Goal: Task Accomplishment & Management: Manage account settings

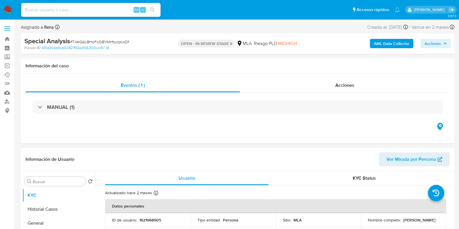
select select "10"
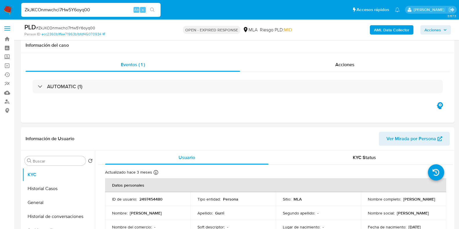
select select "10"
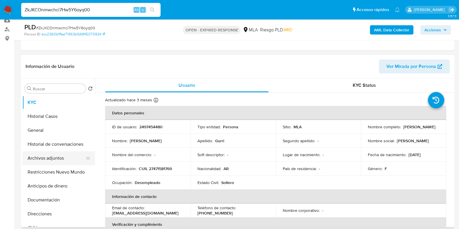
click at [52, 156] on button "Archivos adjuntos" at bounding box center [56, 158] width 68 height 14
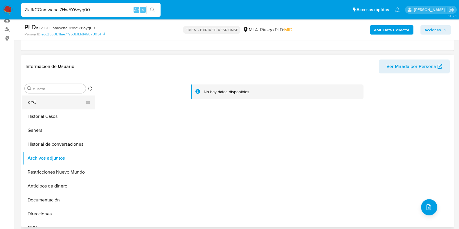
click at [39, 100] on button "KYC" at bounding box center [56, 102] width 68 height 14
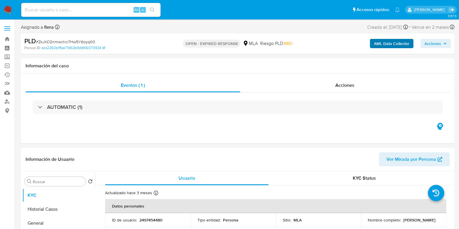
select select "10"
click at [371, 45] on button "AML Data Collector" at bounding box center [392, 43] width 44 height 9
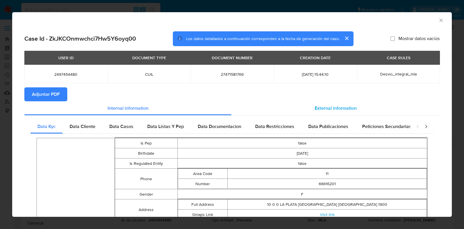
click at [319, 105] on span "External information" at bounding box center [336, 108] width 42 height 7
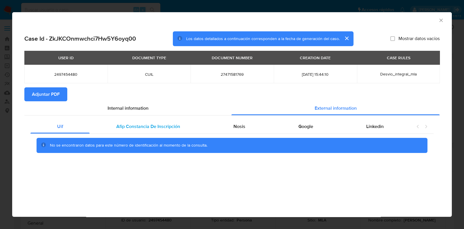
click at [167, 130] on span "Afip Constancia De Inscripción" at bounding box center [148, 126] width 64 height 7
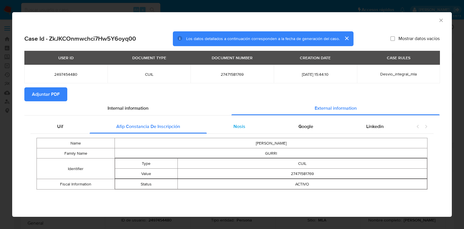
click at [243, 133] on div "Nosis" at bounding box center [239, 126] width 65 height 14
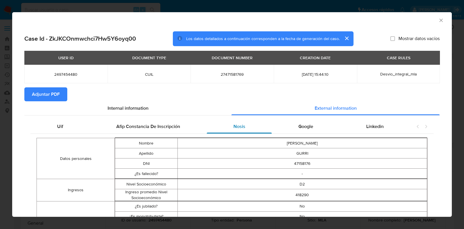
scroll to position [71, 0]
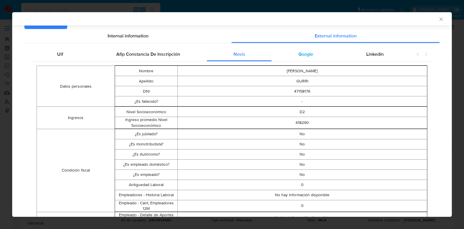
click at [303, 49] on div "Google" at bounding box center [306, 54] width 68 height 14
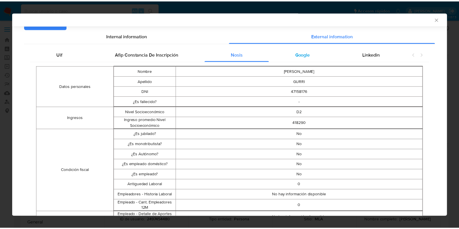
scroll to position [0, 0]
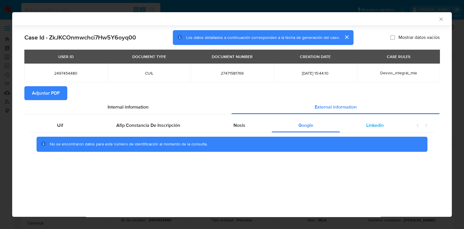
click at [366, 122] on span "Linkedin" at bounding box center [374, 125] width 17 height 7
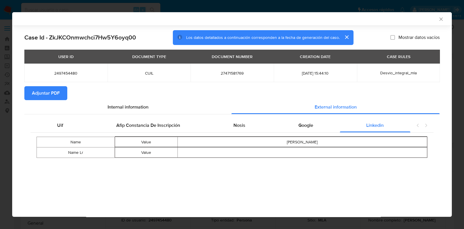
click at [36, 92] on span "Adjuntar PDF" at bounding box center [46, 93] width 28 height 13
click at [442, 19] on icon "Cerrar ventana" at bounding box center [441, 19] width 6 height 6
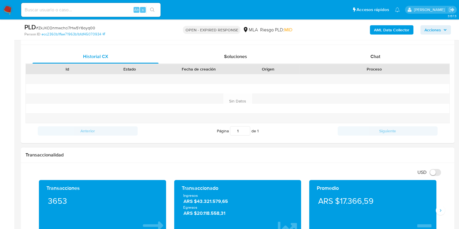
scroll to position [165, 0]
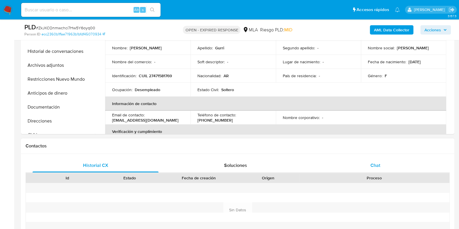
click at [367, 170] on div "Chat" at bounding box center [375, 165] width 126 height 14
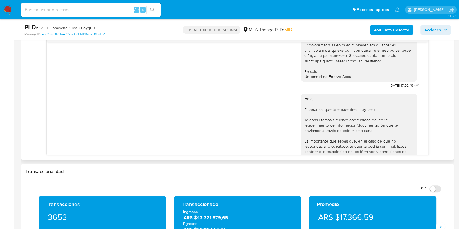
scroll to position [343, 0]
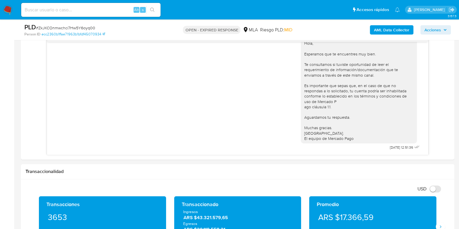
click at [88, 27] on span "# ZkJKCOnmwchci7Hw5Y6oyq00" at bounding box center [65, 28] width 59 height 6
copy span "ZkJKCOnmwchci7Hw5Y6oyq00"
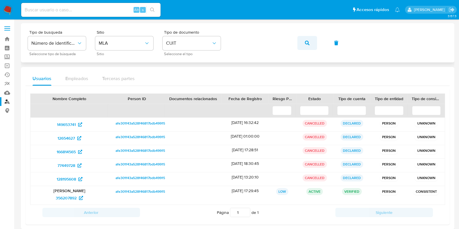
click at [311, 45] on button "button" at bounding box center [307, 43] width 20 height 14
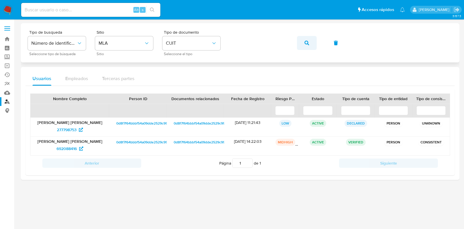
click at [308, 40] on span "button" at bounding box center [307, 43] width 5 height 13
click at [68, 131] on span "277798753" at bounding box center [67, 129] width 20 height 9
click at [75, 149] on span "692088416" at bounding box center [67, 148] width 20 height 9
click at [303, 39] on button "button" at bounding box center [307, 43] width 20 height 14
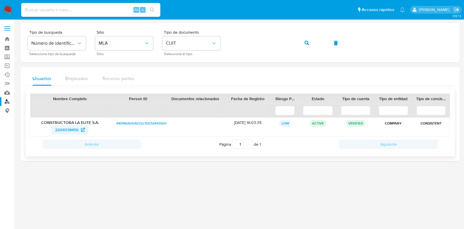
click at [75, 131] on span "2206538456" at bounding box center [66, 129] width 23 height 9
click at [307, 43] on icon "button" at bounding box center [307, 43] width 5 height 5
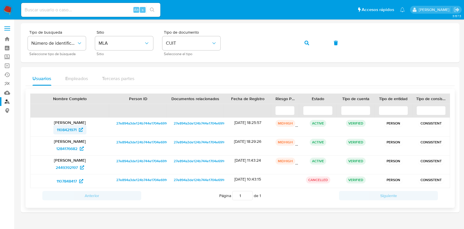
click at [63, 128] on span "1108421971" at bounding box center [67, 129] width 20 height 9
click at [67, 146] on span "1284176682" at bounding box center [66, 148] width 21 height 9
click at [67, 167] on span "2449392197" at bounding box center [67, 167] width 22 height 9
click at [68, 182] on span "1107848417" at bounding box center [67, 180] width 20 height 9
click at [308, 44] on icon "button" at bounding box center [307, 43] width 5 height 5
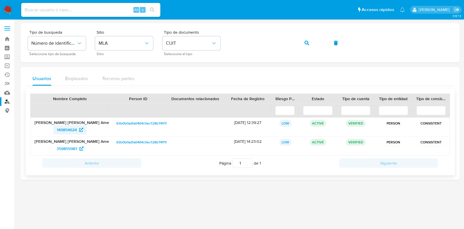
click at [73, 130] on span "149854624" at bounding box center [67, 129] width 20 height 9
click at [77, 149] on span "359855987" at bounding box center [70, 148] width 27 height 9
click at [308, 41] on icon "button" at bounding box center [307, 43] width 5 height 5
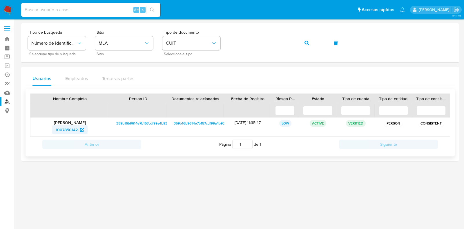
click at [72, 127] on span "1007850142" at bounding box center [67, 129] width 22 height 9
click at [310, 42] on button "button" at bounding box center [307, 43] width 20 height 14
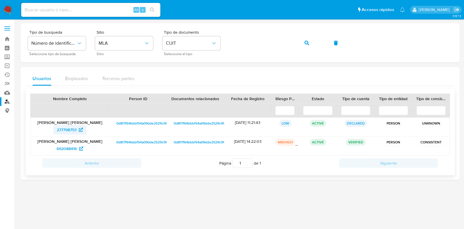
click at [63, 125] on span "277798753" at bounding box center [67, 129] width 20 height 9
click at [71, 150] on span "692088416" at bounding box center [67, 148] width 20 height 9
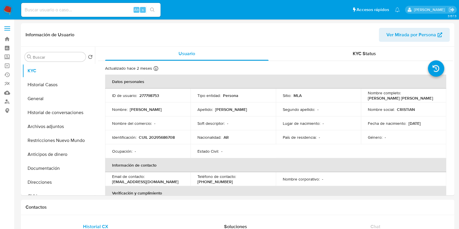
select select "10"
click at [44, 88] on button "Historial Casos" at bounding box center [56, 85] width 68 height 14
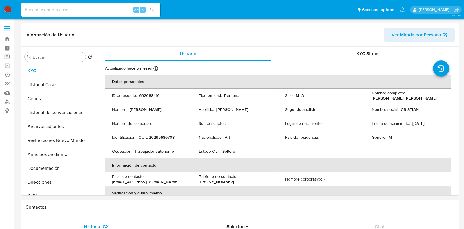
select select "10"
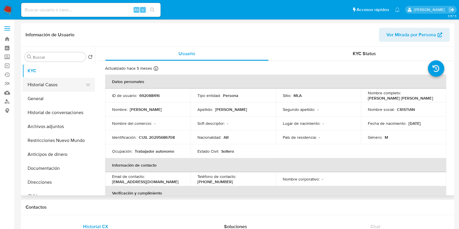
click at [60, 88] on button "Historial Casos" at bounding box center [56, 85] width 68 height 14
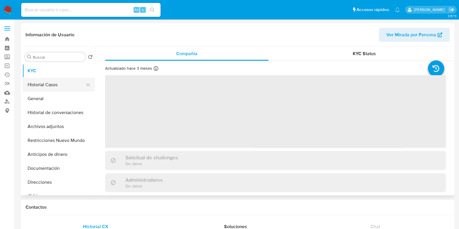
click at [48, 84] on button "Historial Casos" at bounding box center [56, 85] width 68 height 14
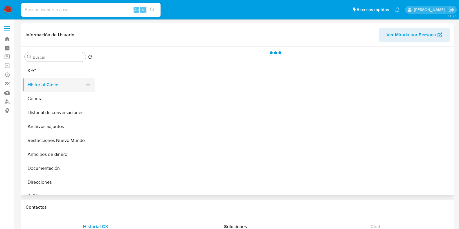
select select "10"
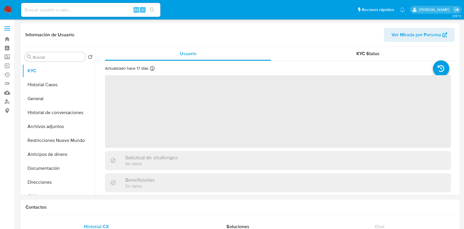
select select "10"
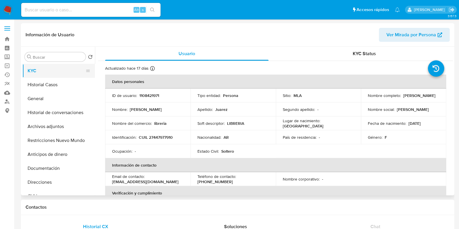
drag, startPoint x: 48, startPoint y: 86, endPoint x: 66, endPoint y: 75, distance: 20.7
click at [48, 86] on button "Historial Casos" at bounding box center [58, 85] width 73 height 14
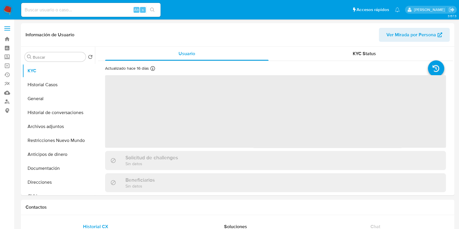
select select "10"
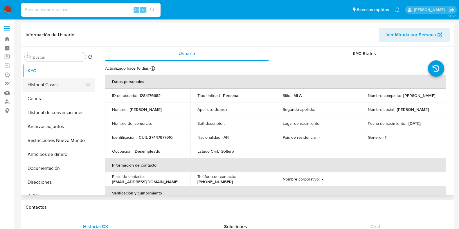
click at [42, 86] on button "Historial Casos" at bounding box center [56, 85] width 68 height 14
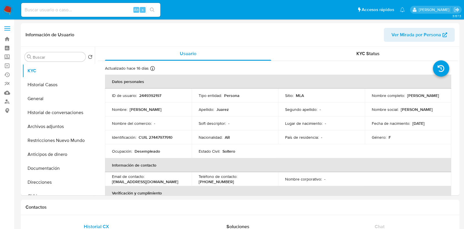
select select "10"
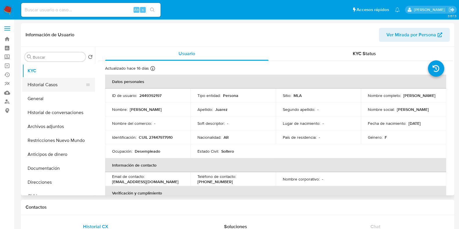
click at [35, 82] on button "Historial Casos" at bounding box center [56, 85] width 68 height 14
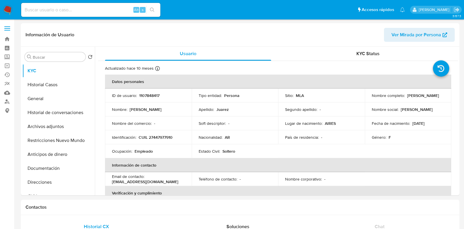
select select "10"
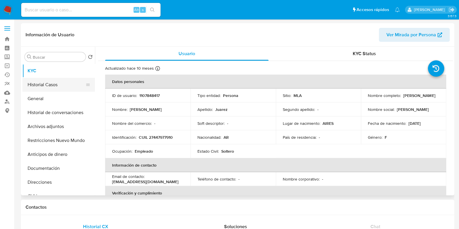
click at [46, 83] on button "Historial Casos" at bounding box center [56, 85] width 68 height 14
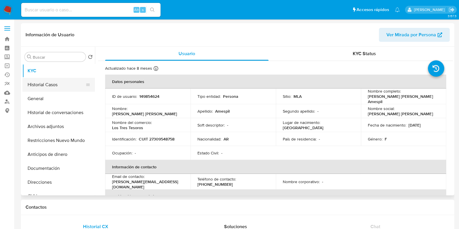
select select "10"
click at [55, 87] on button "Historial Casos" at bounding box center [56, 85] width 68 height 14
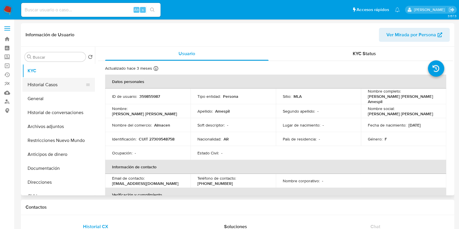
select select "10"
click at [50, 83] on button "Historial Casos" at bounding box center [56, 85] width 68 height 14
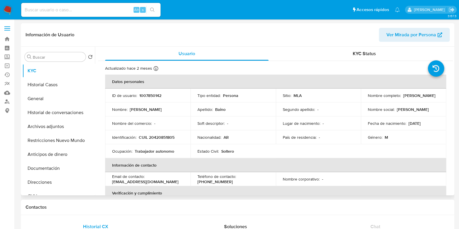
select select "10"
click at [46, 88] on button "Historial Casos" at bounding box center [56, 85] width 68 height 14
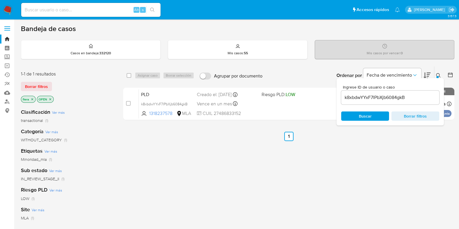
click at [375, 99] on input "k8xbdwYYxF7lPbXjb6084gkB" at bounding box center [390, 98] width 98 height 8
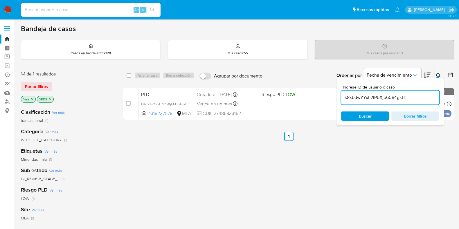
click at [375, 99] on input "k8xbdwYYxF7lPbXjb6084gkB" at bounding box center [390, 98] width 98 height 8
paste input "ZkJKCOnmwchci7Hw5Y6oyq00"
type input "ZkJKCOnmwchci7Hw5Y6oyq00"
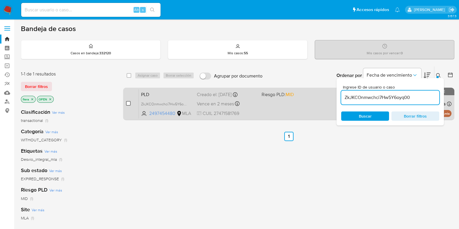
click at [126, 105] on input "checkbox" at bounding box center [128, 103] width 5 height 5
checkbox input "true"
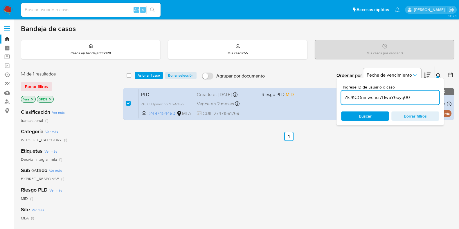
click at [152, 69] on div "select-all-cases-checkbox Asignar 1 caso Borrar selección Agrupar por documento…" at bounding box center [288, 75] width 331 height 18
click at [154, 75] on span "Asignar 1 caso" at bounding box center [148, 76] width 22 height 6
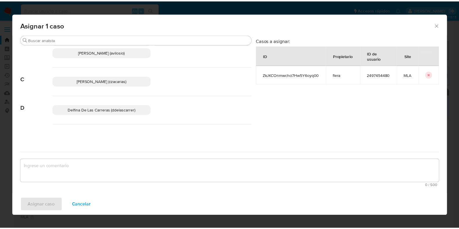
scroll to position [109, 0]
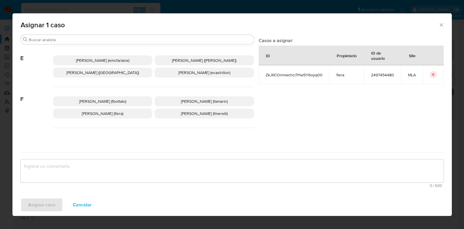
click at [129, 115] on p "Florencia Cecilia Lera (flera)" at bounding box center [102, 113] width 99 height 10
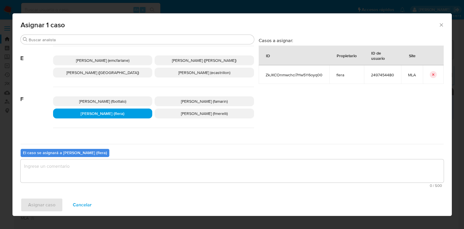
click at [94, 174] on textarea "assign-modal" at bounding box center [232, 170] width 423 height 23
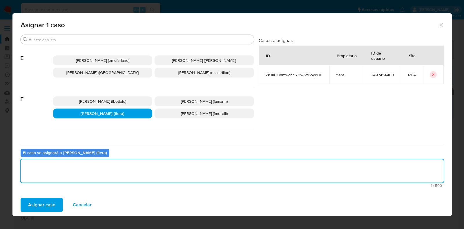
click at [49, 205] on span "Asignar caso" at bounding box center [41, 204] width 27 height 13
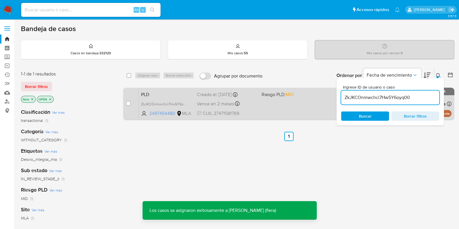
click at [166, 93] on span "PLD" at bounding box center [166, 94] width 51 height 8
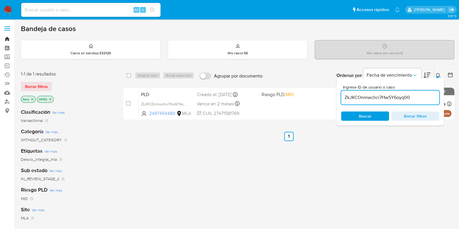
click at [6, 37] on link "Bandeja" at bounding box center [34, 39] width 69 height 9
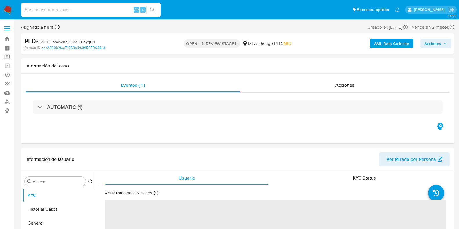
select select "10"
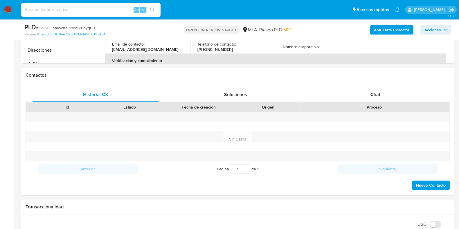
scroll to position [234, 0]
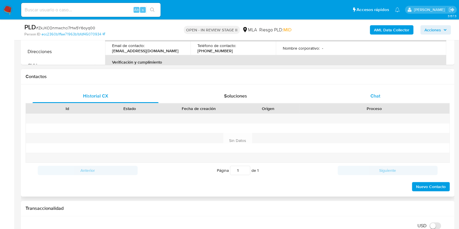
click at [389, 95] on div "Chat" at bounding box center [375, 96] width 126 height 14
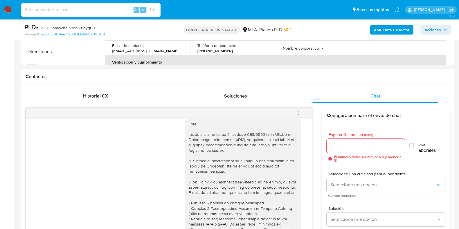
scroll to position [0, 0]
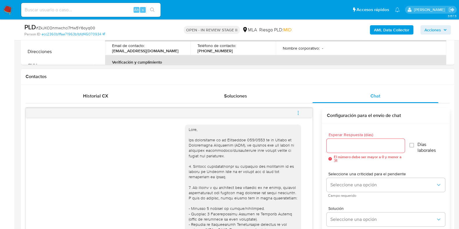
click at [299, 110] on icon "menu-action" at bounding box center [297, 112] width 5 height 5
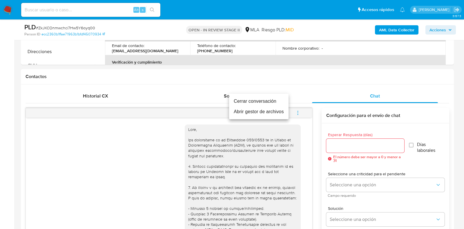
click at [257, 99] on li "Cerrar conversación" at bounding box center [258, 101] width 59 height 10
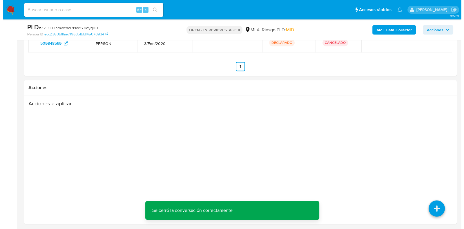
scroll to position [1075, 0]
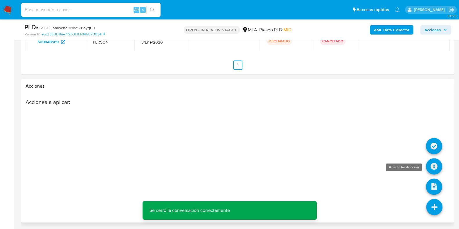
click at [435, 168] on icon at bounding box center [433, 166] width 16 height 16
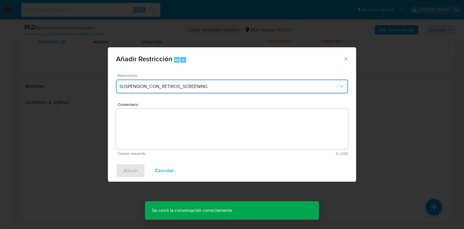
click at [200, 88] on span "SUSPENSION_CON_RETIROS_SCREENING" at bounding box center [228, 87] width 219 height 6
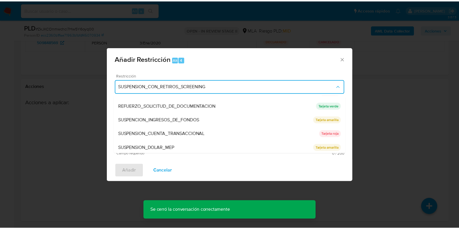
scroll to position [123, 0]
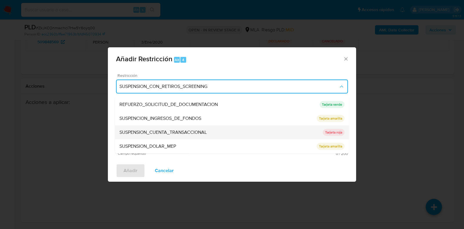
click at [207, 130] on span "SUSPENSION_CUENTA_TRANSACCIONAL" at bounding box center [162, 133] width 87 height 6
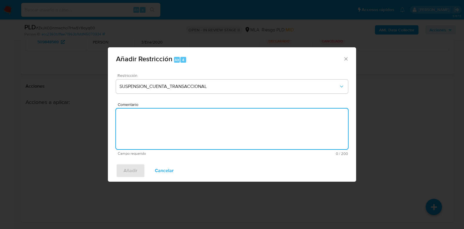
click at [210, 130] on textarea "Comentario" at bounding box center [232, 128] width 232 height 41
type textarea "AML"
click at [135, 168] on span "Añadir" at bounding box center [131, 170] width 14 height 13
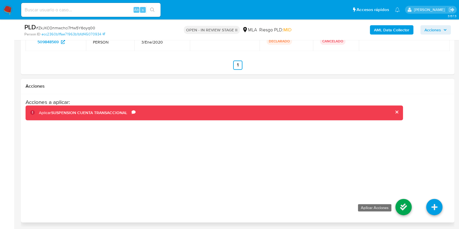
click at [399, 205] on icon at bounding box center [403, 207] width 16 height 16
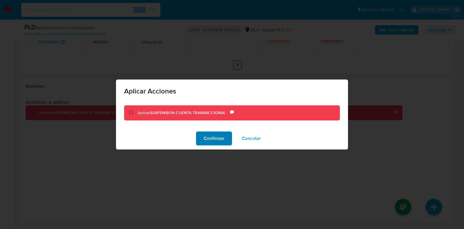
click at [202, 139] on button "Confirmar" at bounding box center [214, 138] width 36 height 14
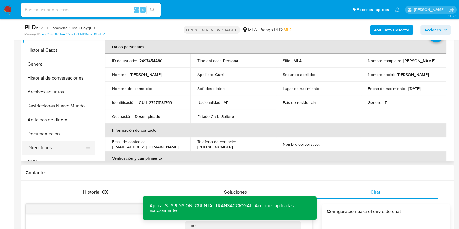
scroll to position [97, 0]
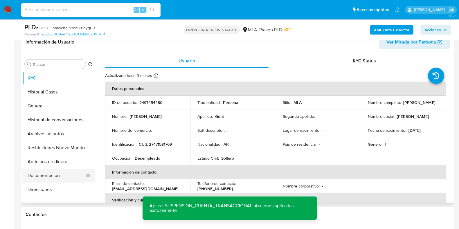
click at [43, 175] on button "Documentación" at bounding box center [56, 176] width 68 height 14
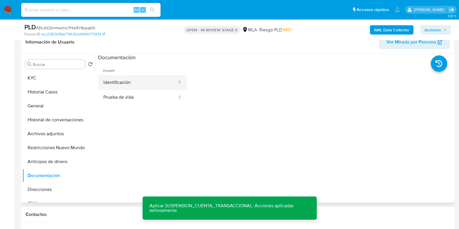
click at [139, 80] on button "Identificación" at bounding box center [137, 82] width 79 height 15
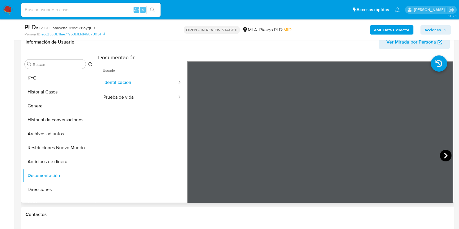
click at [440, 154] on icon at bounding box center [445, 156] width 12 height 12
click at [194, 155] on icon at bounding box center [194, 156] width 12 height 12
click at [122, 100] on button "Prueba de vida" at bounding box center [137, 97] width 79 height 15
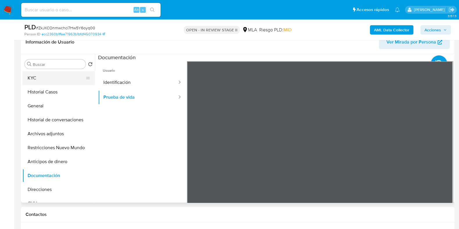
click at [55, 74] on button "KYC" at bounding box center [56, 78] width 68 height 14
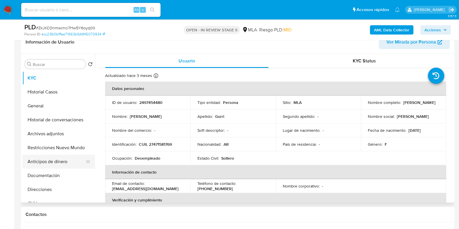
scroll to position [72, 0]
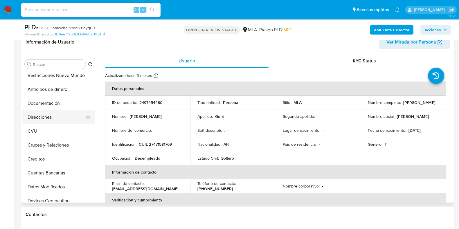
click at [39, 120] on button "Direcciones" at bounding box center [56, 117] width 68 height 14
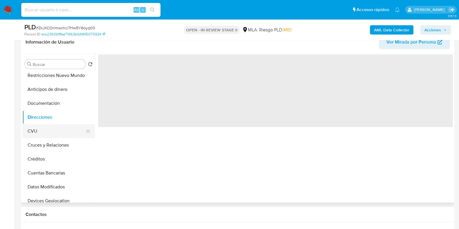
click at [40, 130] on button "CVU" at bounding box center [56, 131] width 68 height 14
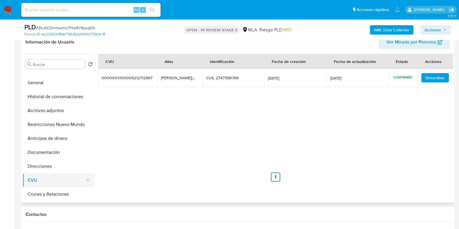
scroll to position [0, 0]
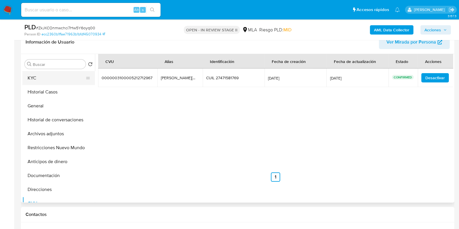
click at [38, 78] on button "KYC" at bounding box center [56, 78] width 68 height 14
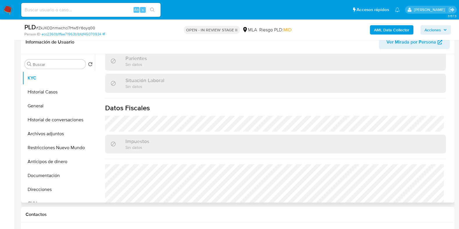
scroll to position [312, 0]
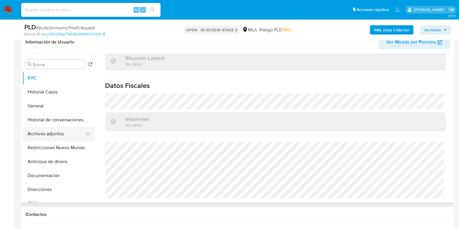
click at [44, 139] on button "Archivos adjuntos" at bounding box center [56, 134] width 68 height 14
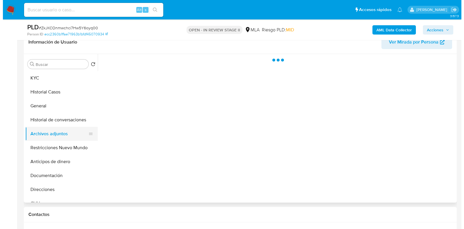
scroll to position [0, 0]
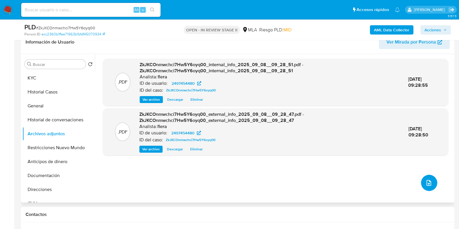
click at [430, 181] on button "upload-file" at bounding box center [429, 183] width 16 height 16
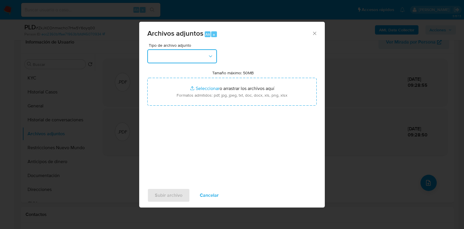
click at [197, 52] on button "button" at bounding box center [182, 56] width 70 height 14
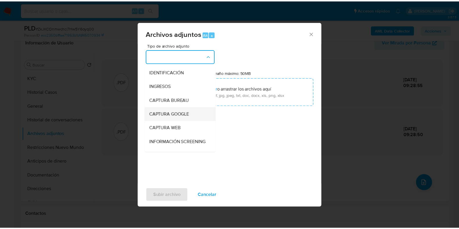
scroll to position [109, 0]
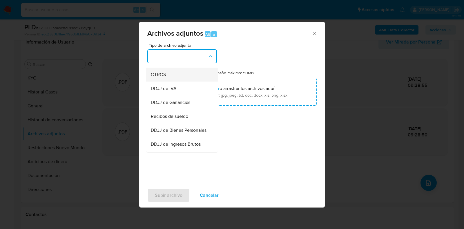
click at [166, 81] on div "OTROS" at bounding box center [180, 75] width 59 height 14
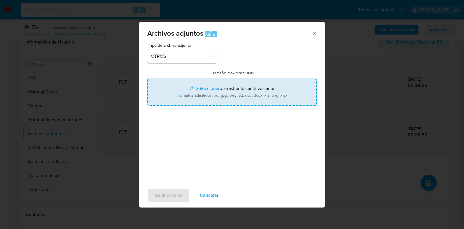
type input "C:\fakepath\Movimientos-Aladdin- Marianela Magali Gurri.xlsx"
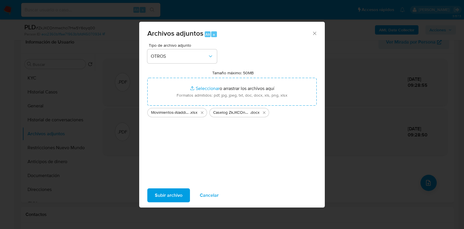
click at [170, 194] on span "Subir archivo" at bounding box center [169, 195] width 28 height 13
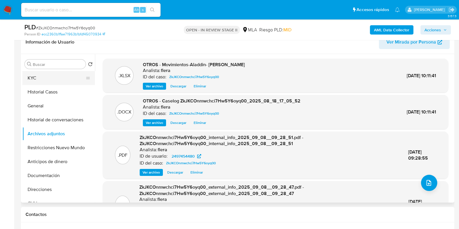
click at [58, 77] on button "KYC" at bounding box center [56, 78] width 68 height 14
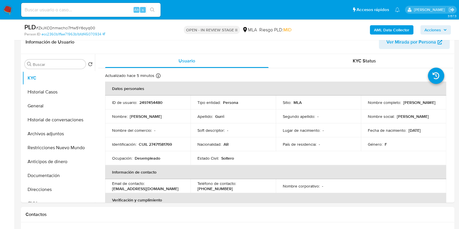
scroll to position [0, 0]
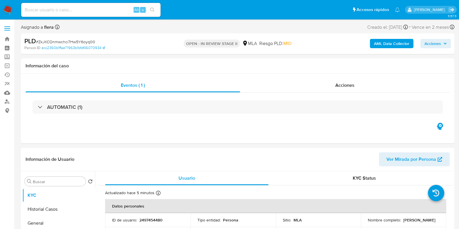
click at [434, 43] on span "Acciones" at bounding box center [432, 43] width 17 height 9
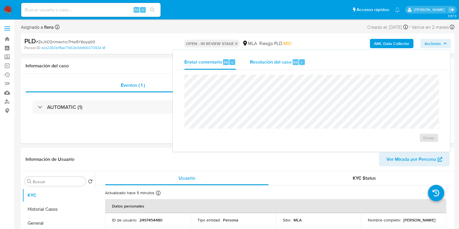
click at [289, 60] on span "Resolución del caso" at bounding box center [270, 62] width 41 height 7
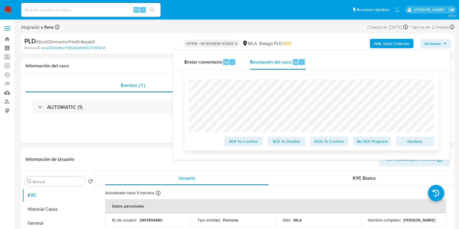
click at [422, 145] on span "Declinar" at bounding box center [414, 141] width 30 height 8
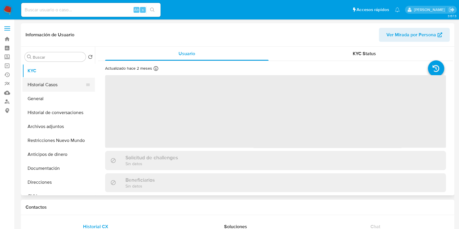
click at [54, 83] on button "Historial Casos" at bounding box center [56, 85] width 68 height 14
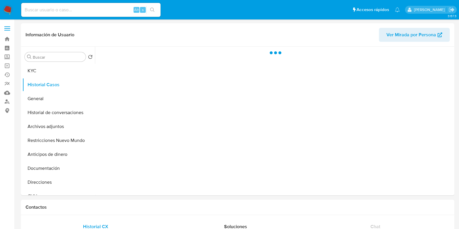
select select "10"
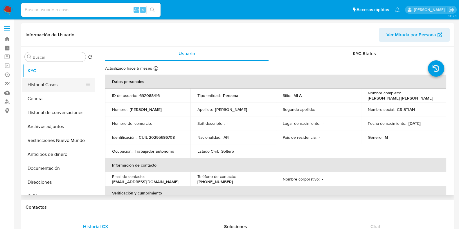
click at [58, 85] on button "Historial Casos" at bounding box center [56, 85] width 68 height 14
select select "10"
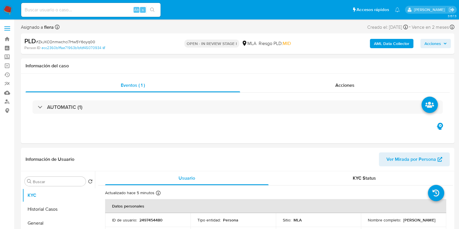
click at [429, 41] on span "Acciones" at bounding box center [432, 43] width 17 height 9
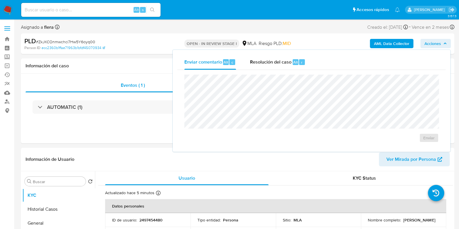
select select "10"
drag, startPoint x: 293, startPoint y: 64, endPoint x: 289, endPoint y: 72, distance: 9.4
click at [291, 68] on div "Resolución del caso Alt r" at bounding box center [277, 62] width 55 height 15
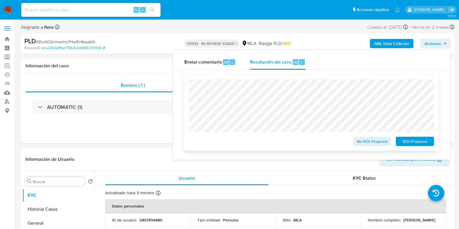
click at [416, 143] on span "ROI Proposal" at bounding box center [414, 141] width 30 height 8
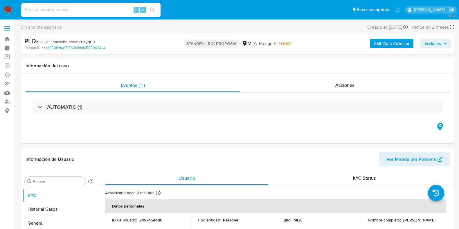
select select "10"
click at [80, 14] on div "Alt s" at bounding box center [90, 10] width 139 height 14
click at [83, 6] on input at bounding box center [90, 10] width 139 height 8
paste input "bUNfOWZ3Aua5gky40HiPMHmC"
type input "bUNfOWZ3Aua5gky40HiPMHmC"
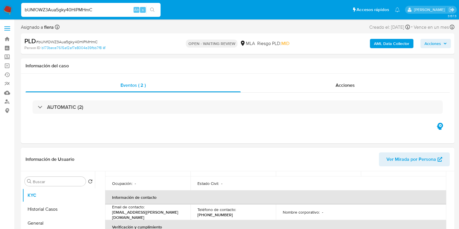
select select "10"
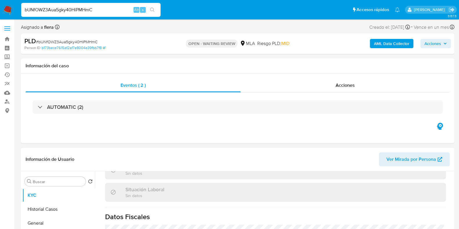
scroll to position [310, 0]
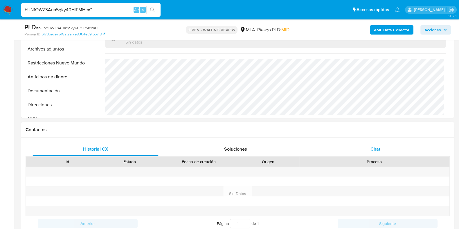
drag, startPoint x: 376, startPoint y: 156, endPoint x: 377, endPoint y: 151, distance: 4.4
click at [378, 154] on div "Chat" at bounding box center [375, 149] width 126 height 14
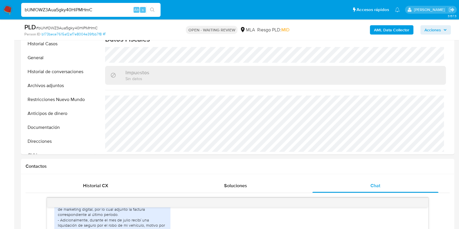
scroll to position [72, 0]
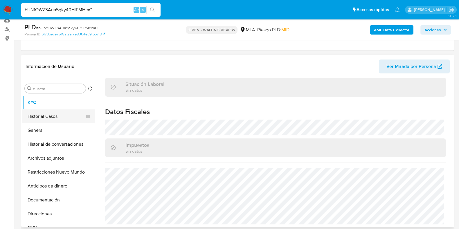
click at [51, 112] on button "Historial Casos" at bounding box center [56, 116] width 68 height 14
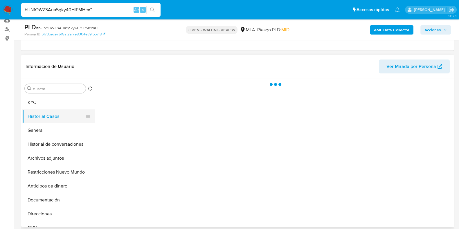
scroll to position [0, 0]
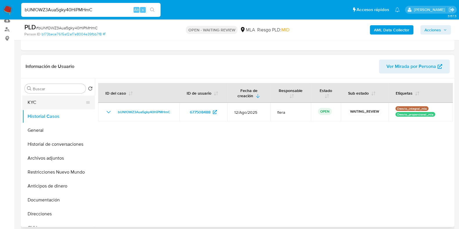
click at [58, 96] on button "KYC" at bounding box center [56, 102] width 68 height 14
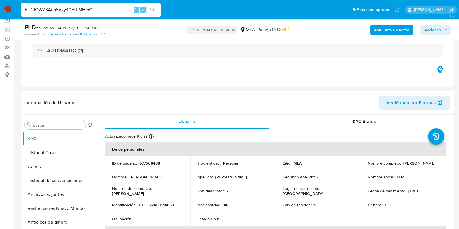
click at [151, 162] on p "677508488" at bounding box center [149, 162] width 21 height 5
copy p "677508488"
drag, startPoint x: 408, startPoint y: 166, endPoint x: 364, endPoint y: 166, distance: 43.8
click at [364, 166] on td "Nombre completo : [PERSON_NAME]" at bounding box center [403, 163] width 85 height 14
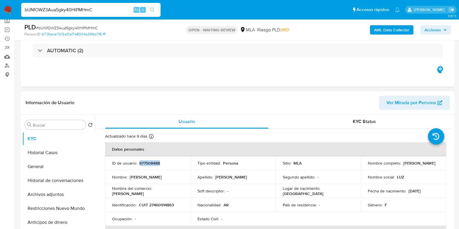
copy p "[PERSON_NAME]"
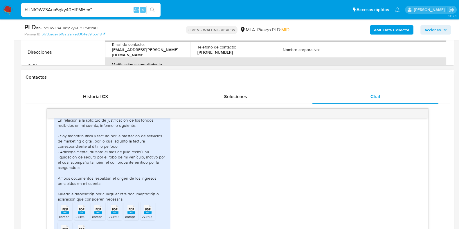
scroll to position [613, 0]
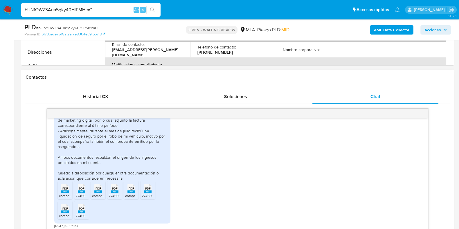
click at [64, 193] on span "comprobante_orden_5179689.pdf" at bounding box center [85, 195] width 53 height 5
click at [80, 193] on span "27460914863_011_00001_00000002.pdf" at bounding box center [106, 195] width 63 height 5
click at [97, 195] on span "comprobante_orden_5179689.pdf" at bounding box center [118, 195] width 53 height 5
click at [112, 193] on span "27460914863_011_00001_00000002.pdf" at bounding box center [139, 195] width 63 height 5
click at [131, 193] on icon "PDF" at bounding box center [131, 188] width 8 height 10
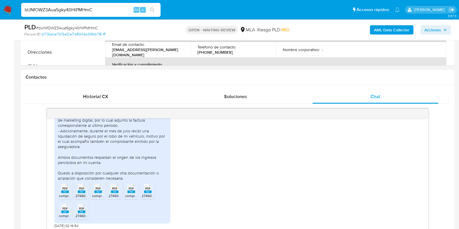
click at [148, 189] on span "PDF" at bounding box center [148, 188] width 6 height 4
click at [66, 207] on span "PDF" at bounding box center [65, 209] width 6 height 4
click at [78, 208] on icon at bounding box center [82, 208] width 8 height 9
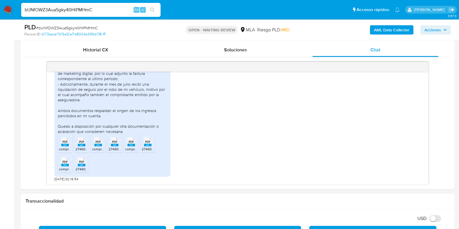
scroll to position [306, 0]
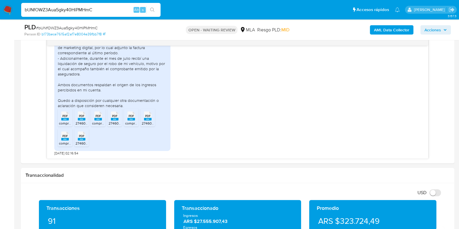
click at [66, 25] on div "PLD # bUNfOWZ3Aua5gky40HiPMHmC" at bounding box center [94, 27] width 140 height 9
click at [66, 27] on span "# bUNfOWZ3Aua5gky40HiPMHmC" at bounding box center [66, 28] width 61 height 6
copy span "bUNfOWZ3Aua5gky40HiPMHmC"
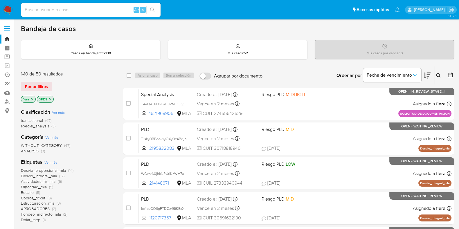
click at [88, 10] on input at bounding box center [90, 10] width 139 height 8
paste input "kllxSSFZsfwdGR1Cyz0SwYJT"
type input "kllxSSFZsfwdGR1Cyz0SwYJT"
click at [151, 9] on icon "search-icon" at bounding box center [152, 10] width 5 height 5
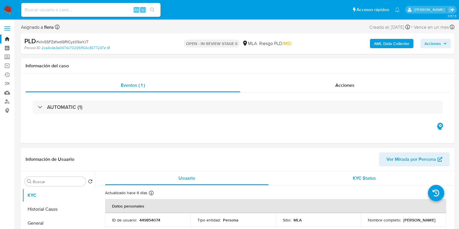
select select "10"
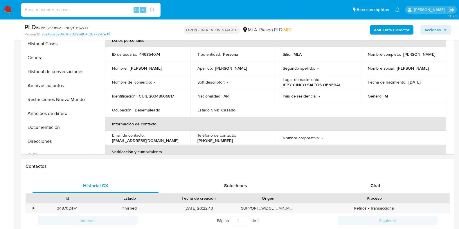
scroll to position [181, 0]
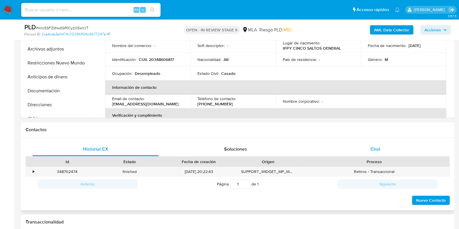
click at [382, 148] on div "Chat" at bounding box center [375, 149] width 126 height 14
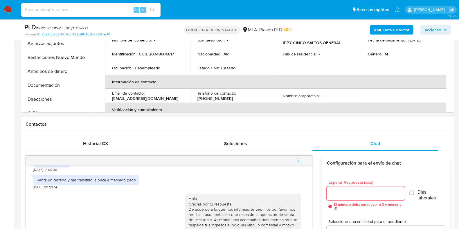
scroll to position [290, 0]
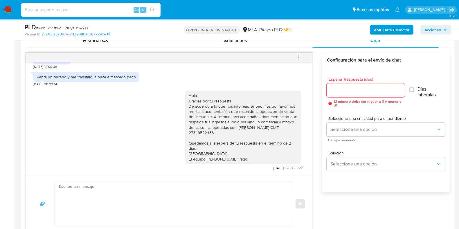
click at [7, 6] on img at bounding box center [8, 10] width 10 height 10
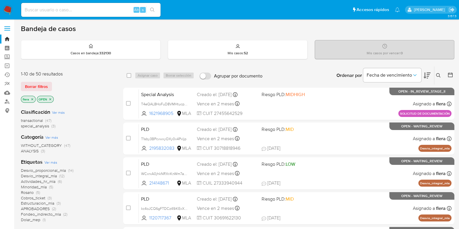
click at [440, 74] on icon at bounding box center [438, 75] width 5 height 5
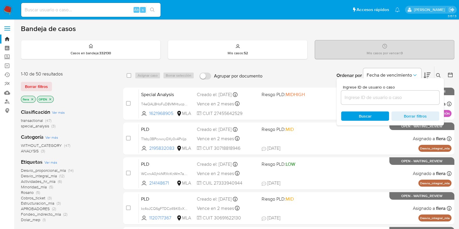
click at [392, 99] on input at bounding box center [390, 98] width 98 height 8
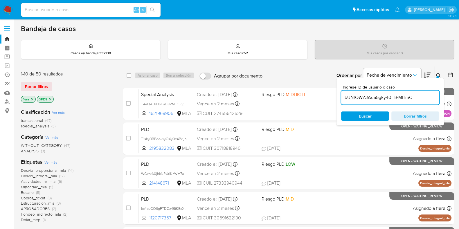
type input "bUNfOWZ3Aua5gky40HiPMHmC"
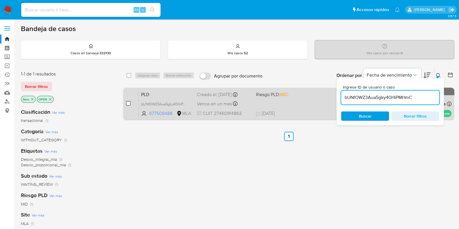
click at [128, 102] on input "checkbox" at bounding box center [128, 103] width 5 height 5
checkbox input "true"
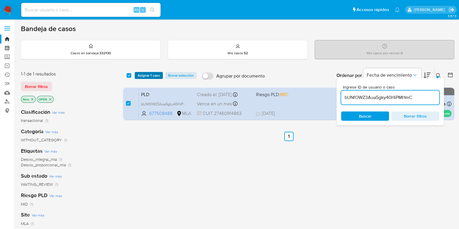
click at [148, 73] on span "Asignar 1 caso" at bounding box center [148, 76] width 22 height 6
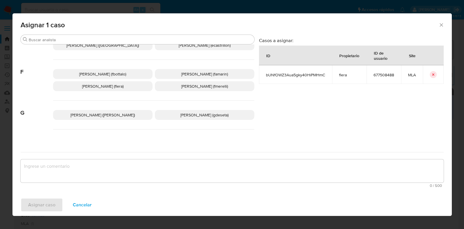
scroll to position [145, 0]
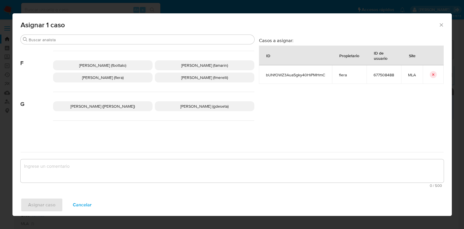
click at [116, 78] on span "[PERSON_NAME] (flera)" at bounding box center [102, 78] width 41 height 6
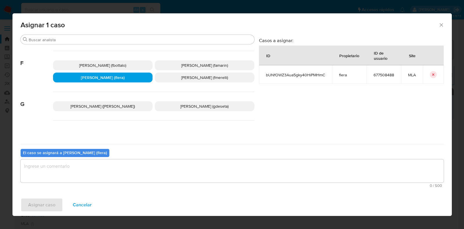
click at [125, 180] on textarea "assign-modal" at bounding box center [232, 170] width 423 height 23
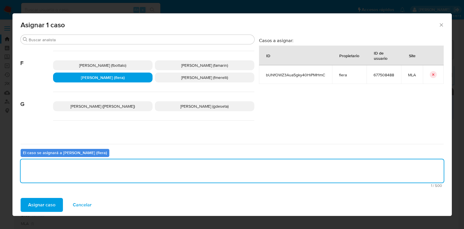
click at [54, 201] on span "Asignar caso" at bounding box center [41, 204] width 27 height 13
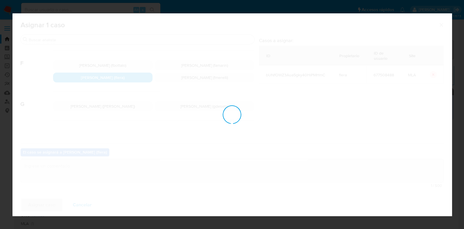
checkbox input "false"
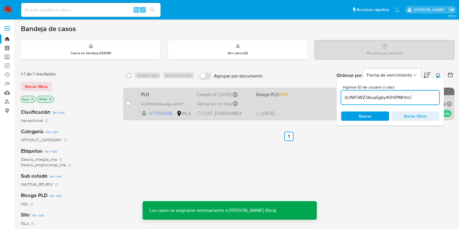
click at [189, 92] on span "PLD" at bounding box center [166, 94] width 51 height 8
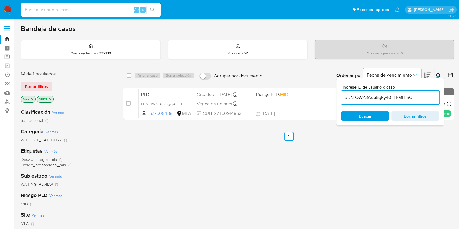
click at [366, 97] on input "bUNfOWZ3Aua5gky40HiPMHmC" at bounding box center [390, 98] width 98 height 8
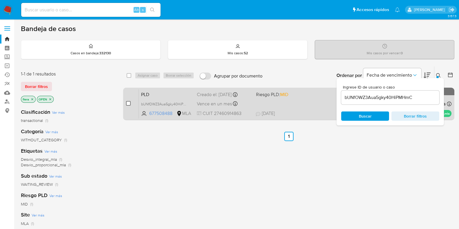
click at [128, 102] on input "checkbox" at bounding box center [128, 103] width 5 height 5
checkbox input "true"
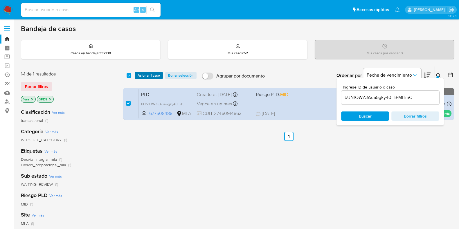
click at [152, 73] on span "Asignar 1 caso" at bounding box center [148, 76] width 22 height 6
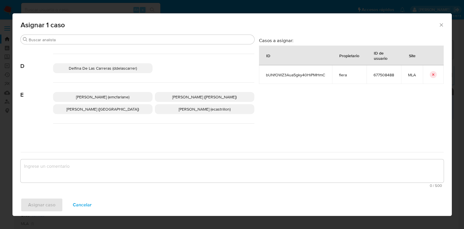
scroll to position [109, 0]
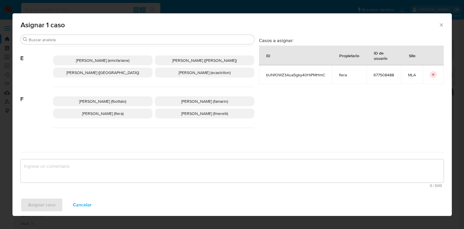
click at [105, 116] on p "Florencia Cecilia Lera (flera)" at bounding box center [102, 113] width 99 height 10
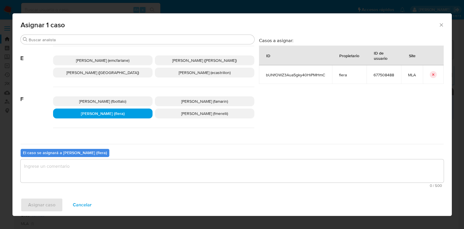
click at [108, 170] on textarea "assign-modal" at bounding box center [232, 170] width 423 height 23
click at [48, 204] on span "Asignar caso" at bounding box center [41, 204] width 27 height 13
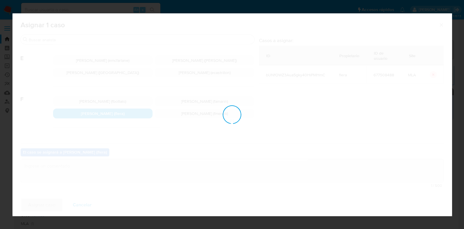
checkbox input "false"
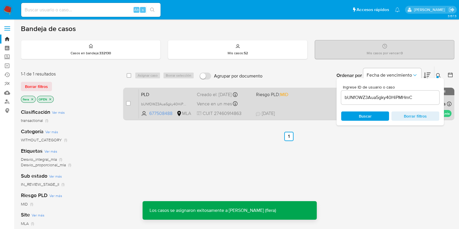
click at [177, 94] on span "PLD" at bounding box center [166, 94] width 51 height 8
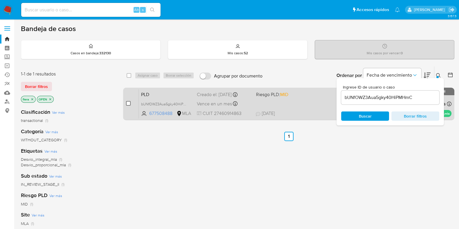
click at [127, 102] on input "checkbox" at bounding box center [128, 103] width 5 height 5
checkbox input "true"
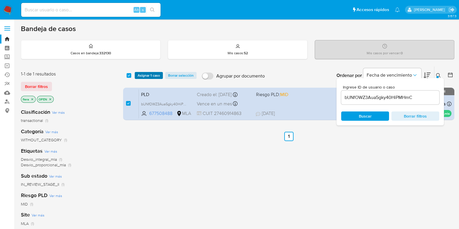
click at [149, 74] on span "Asignar 1 caso" at bounding box center [148, 76] width 22 height 6
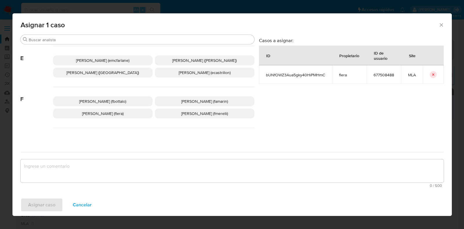
click at [118, 113] on span "Florencia Cecilia Lera (flera)" at bounding box center [102, 114] width 41 height 6
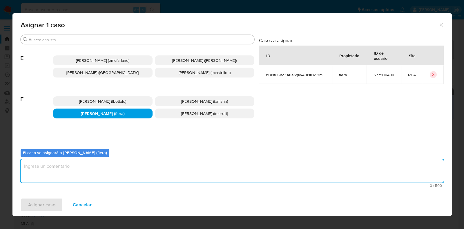
click at [124, 164] on textarea "assign-modal" at bounding box center [232, 170] width 423 height 23
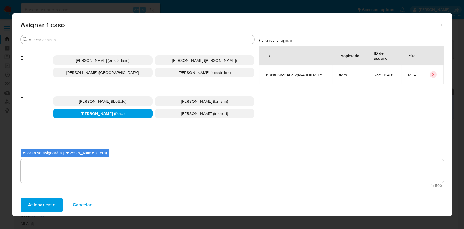
click at [37, 201] on span "Asignar caso" at bounding box center [41, 204] width 27 height 13
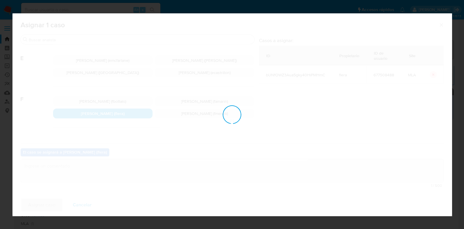
checkbox input "false"
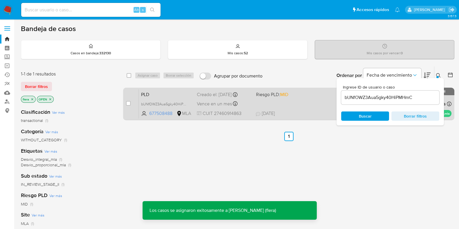
click at [174, 91] on span "PLD" at bounding box center [166, 94] width 51 height 8
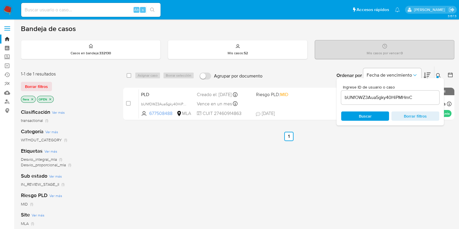
click at [382, 97] on input "bUNfOWZ3Aua5gky40HiPMHmC" at bounding box center [390, 98] width 98 height 8
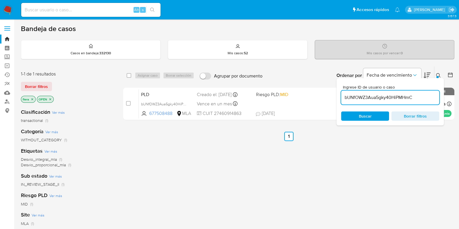
click at [382, 97] on input "bUNfOWZ3Aua5gky40HiPMHmC" at bounding box center [390, 98] width 98 height 8
paste input "eYHtWrYdHFQ4a3Z2MSt3PgAs"
type input "eYHtWrYdHFQ4a3Z2MSt3PgAs"
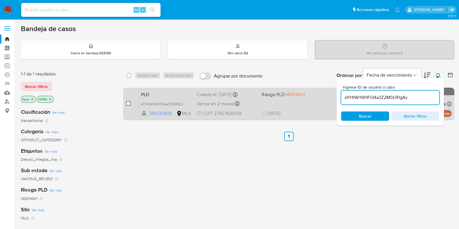
click at [128, 103] on input "checkbox" at bounding box center [128, 103] width 5 height 5
checkbox input "true"
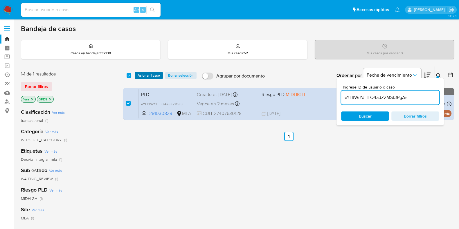
click at [158, 75] on span "Asignar 1 caso" at bounding box center [148, 76] width 22 height 6
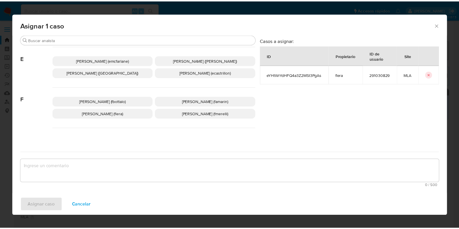
scroll to position [145, 0]
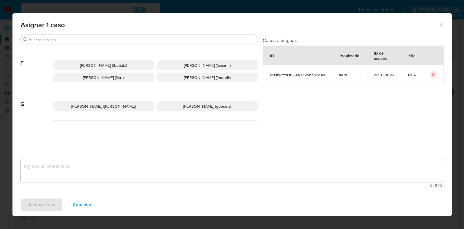
click at [124, 75] on span "Florencia Cecilia Lera (flera)" at bounding box center [103, 78] width 41 height 6
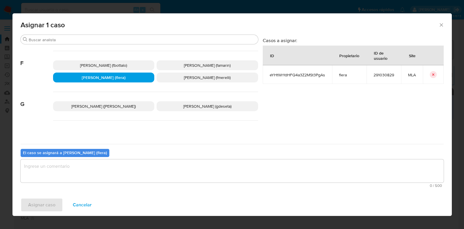
click at [131, 170] on textarea "assign-modal" at bounding box center [232, 170] width 423 height 23
click at [42, 204] on span "Asignar caso" at bounding box center [41, 204] width 27 height 13
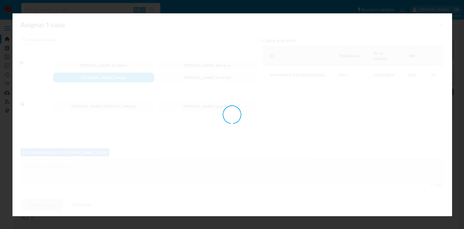
checkbox input "false"
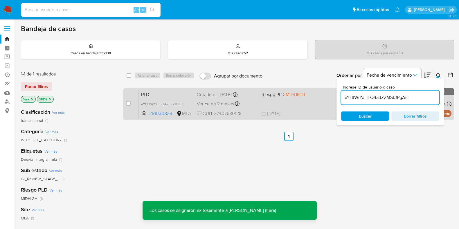
click at [183, 96] on span "PLD" at bounding box center [166, 94] width 51 height 8
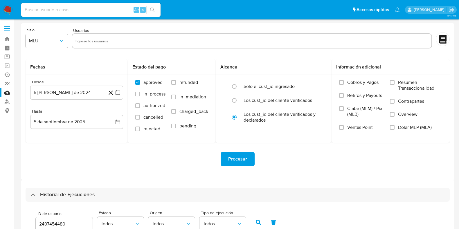
select select "10"
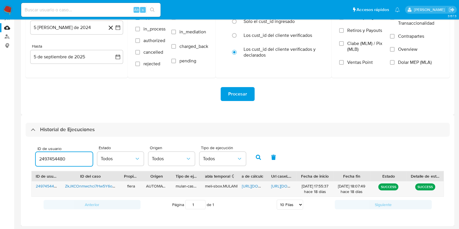
click at [57, 158] on input "2497454480" at bounding box center [64, 159] width 57 height 8
type input "677508488"
click at [258, 159] on icon "button" at bounding box center [258, 157] width 5 height 5
click at [250, 187] on span "[URL][DOMAIN_NAME]" at bounding box center [262, 186] width 40 height 6
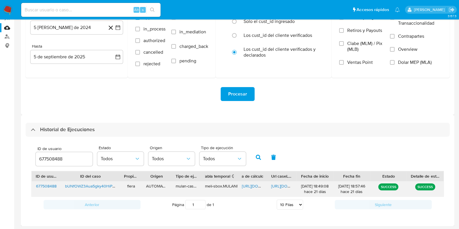
click at [276, 183] on span "[URL][DOMAIN_NAME]" at bounding box center [291, 186] width 40 height 6
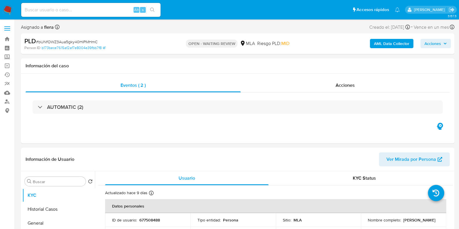
select select "10"
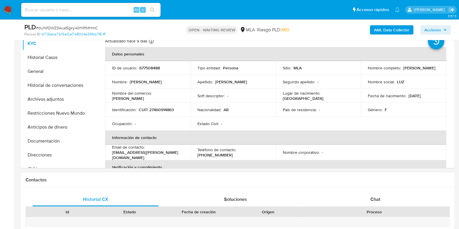
scroll to position [109, 0]
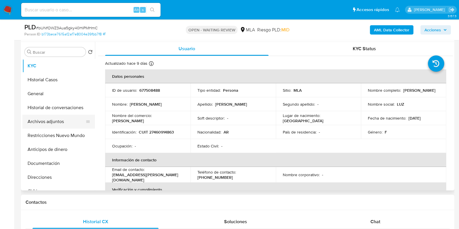
click at [53, 123] on button "Archivos adjuntos" at bounding box center [56, 122] width 68 height 14
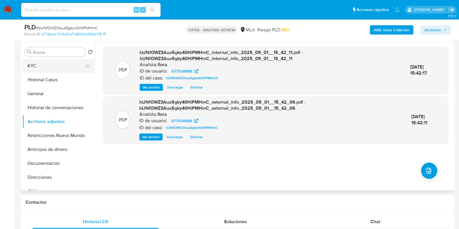
click at [28, 63] on button "KYC" at bounding box center [56, 66] width 68 height 14
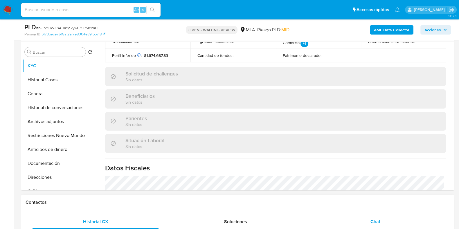
scroll to position [181, 0]
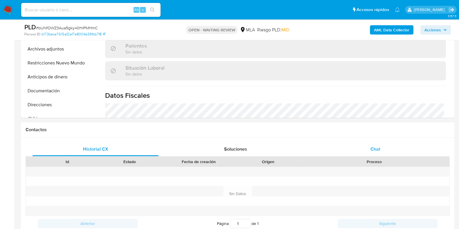
click at [369, 151] on div "Chat" at bounding box center [375, 149] width 126 height 14
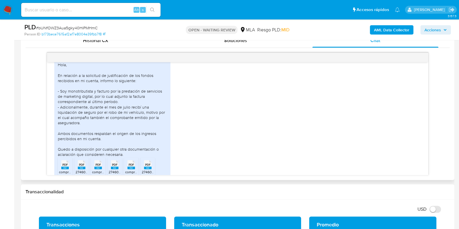
scroll to position [576, 0]
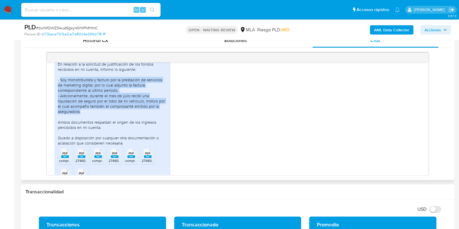
drag, startPoint x: 61, startPoint y: 95, endPoint x: 140, endPoint y: 127, distance: 85.6
click at [140, 127] on div "Hola, En relación a la solicitud de justificación de los fondos recibidos en mi…" at bounding box center [112, 98] width 109 height 95
copy div "Soy monotributista y facturo por la prestación de servicios de marketing digita…"
click at [135, 115] on div "Hola, En relación a la solicitud de justificación de los fondos recibidos en mi…" at bounding box center [112, 98] width 109 height 95
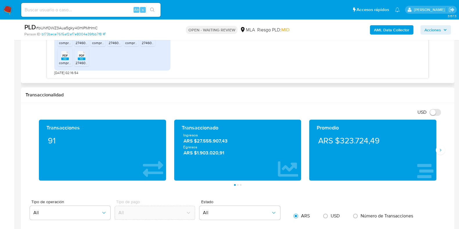
scroll to position [290, 0]
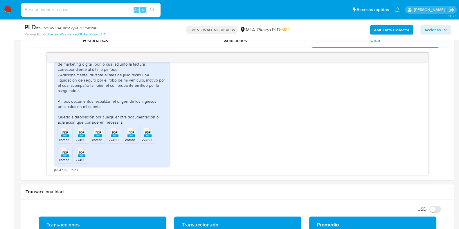
click at [78, 26] on span "# bUNfOWZ3Aua5gky40HiPMHmC" at bounding box center [66, 28] width 61 height 6
copy span "bUNfOWZ3Aua5gky40HiPMHmC"
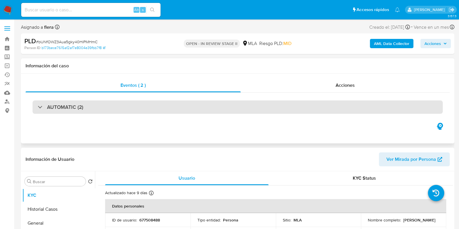
select select "10"
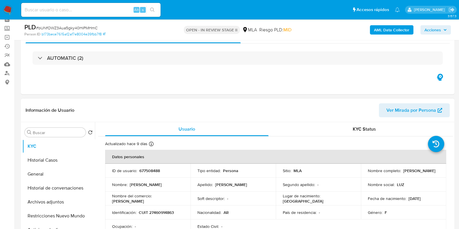
scroll to position [145, 0]
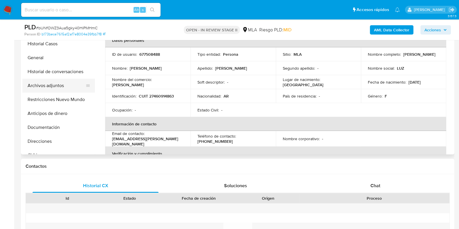
click at [47, 86] on button "Archivos adjuntos" at bounding box center [56, 86] width 68 height 14
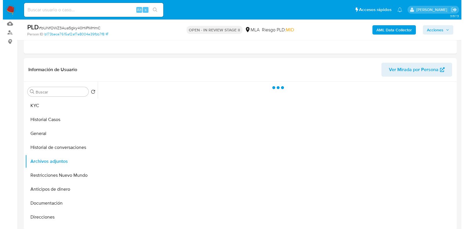
scroll to position [72, 0]
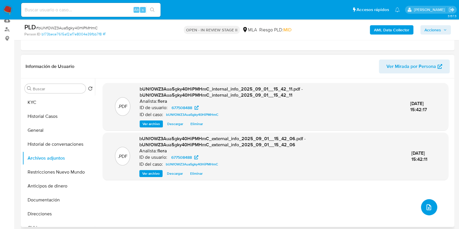
click at [428, 202] on button "upload-file" at bounding box center [429, 207] width 16 height 16
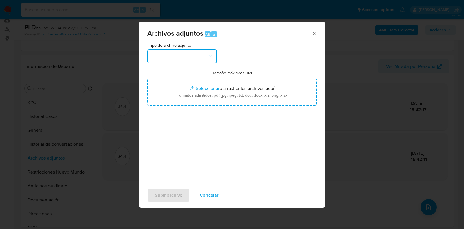
click at [188, 57] on button "button" at bounding box center [182, 56] width 70 height 14
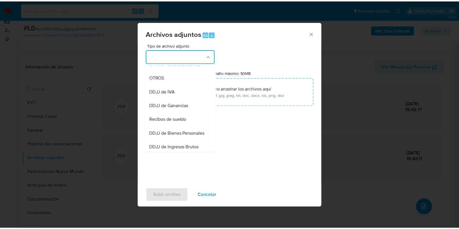
scroll to position [109, 0]
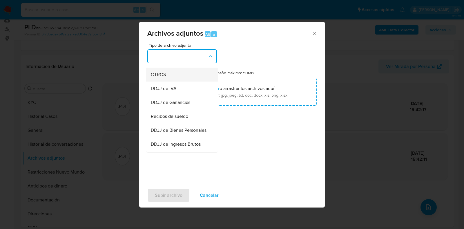
click at [184, 79] on div "OTROS" at bounding box center [180, 75] width 59 height 14
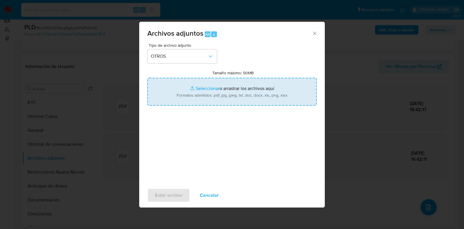
type input "C:\fakepath\Acuerdo de Indemnización por Siniestro.pdf"
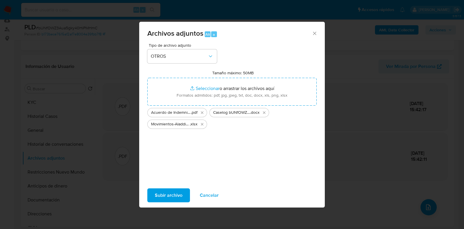
click at [167, 194] on span "Subir archivo" at bounding box center [169, 195] width 28 height 13
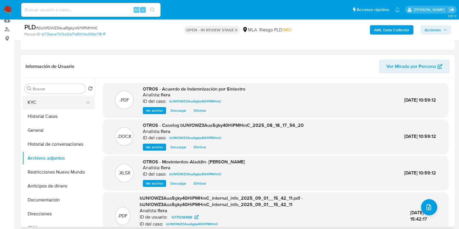
click at [50, 102] on button "KYC" at bounding box center [56, 102] width 68 height 14
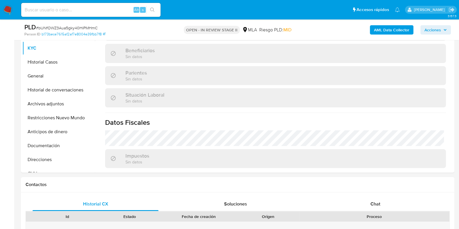
scroll to position [181, 0]
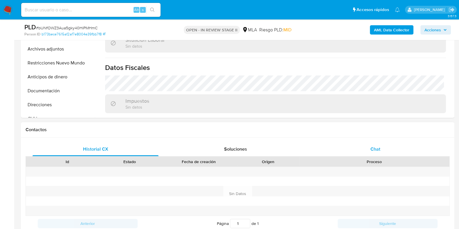
click at [381, 146] on div "Chat" at bounding box center [375, 149] width 126 height 14
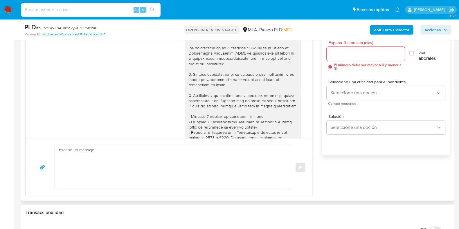
scroll to position [613, 0]
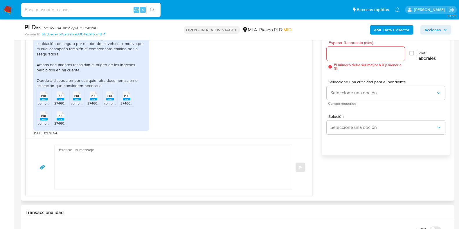
click at [120, 164] on textarea at bounding box center [171, 167] width 225 height 45
paste textarea "Hola, ¡Muchas gracias por tu respuesta! Confirmamos la recepción de la document…"
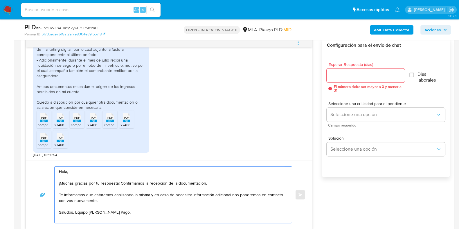
scroll to position [290, 0]
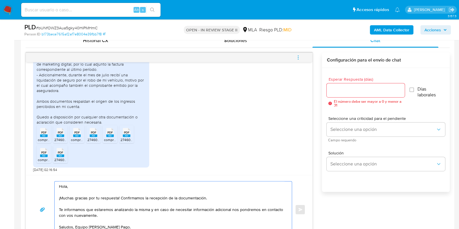
type textarea "Hola, ¡Muchas gracias por tu respuesta! Confirmamos la recepción de la document…"
click at [349, 87] on input "Esperar Respuesta (días)" at bounding box center [365, 90] width 78 height 8
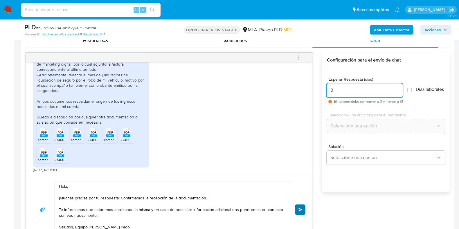
type input "0"
click at [298, 208] on span "Enviar" at bounding box center [300, 209] width 4 height 3
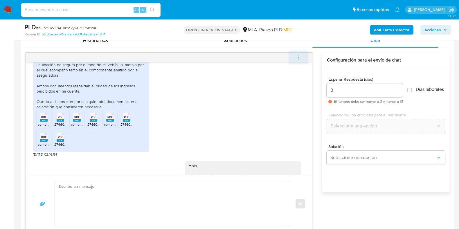
scroll to position [682, 0]
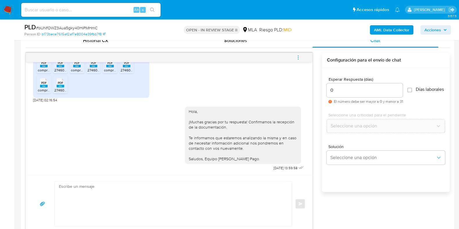
click at [299, 58] on icon "menu-action" at bounding box center [297, 57] width 5 height 5
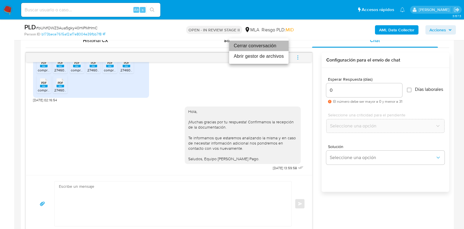
click at [253, 44] on li "Cerrar conversación" at bounding box center [258, 46] width 59 height 10
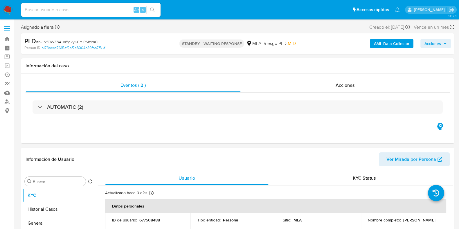
select select "10"
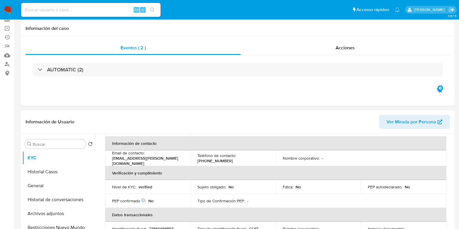
scroll to position [72, 0]
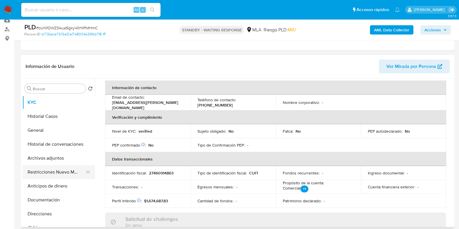
click at [48, 171] on button "Restricciones Nuevo Mundo" at bounding box center [56, 172] width 68 height 14
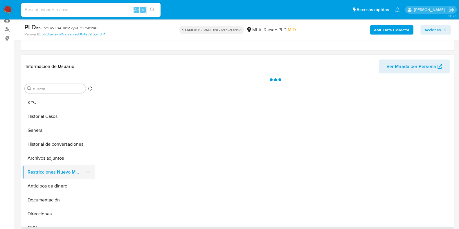
scroll to position [0, 0]
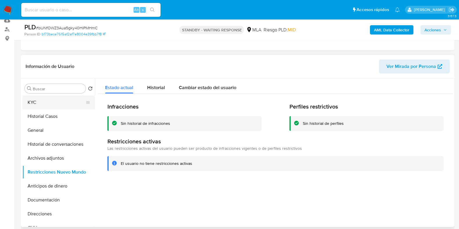
click at [40, 97] on button "KYC" at bounding box center [56, 102] width 68 height 14
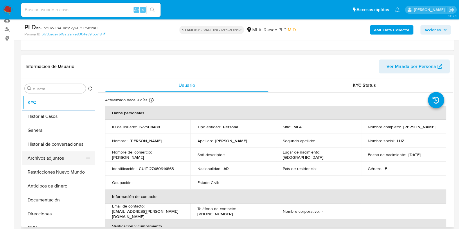
click at [61, 154] on button "Archivos adjuntos" at bounding box center [56, 158] width 68 height 14
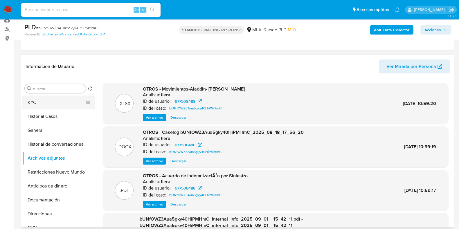
click at [44, 99] on button "KYC" at bounding box center [56, 102] width 68 height 14
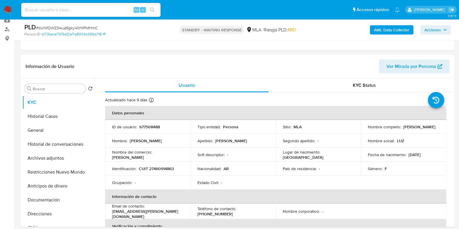
click at [442, 31] on span "Acciones" at bounding box center [435, 30] width 22 height 8
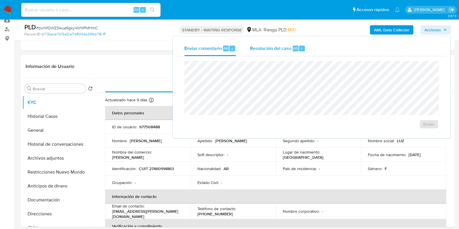
click at [267, 49] on span "Resolución del caso" at bounding box center [270, 48] width 41 height 7
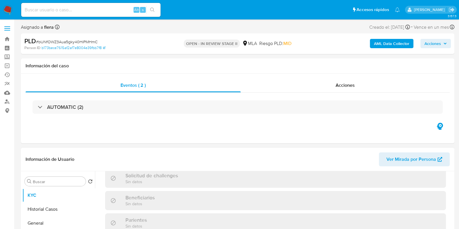
select select "10"
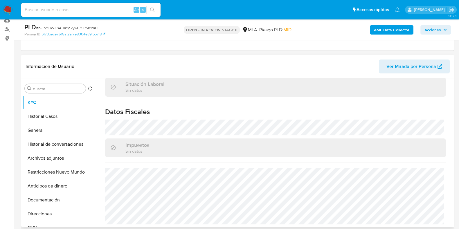
scroll to position [181, 0]
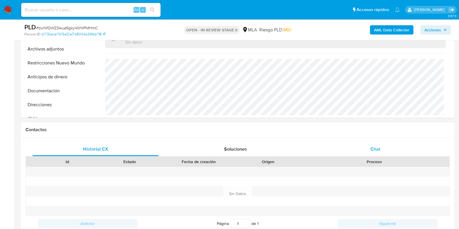
click at [382, 147] on div "Chat" at bounding box center [375, 149] width 126 height 14
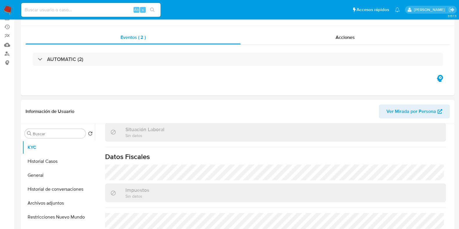
scroll to position [72, 0]
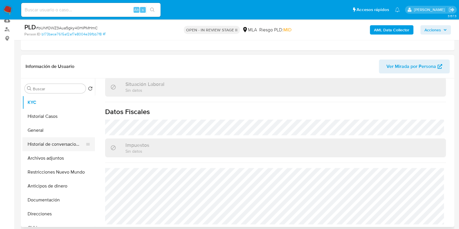
click at [44, 146] on button "Historial de conversaciones" at bounding box center [56, 144] width 68 height 14
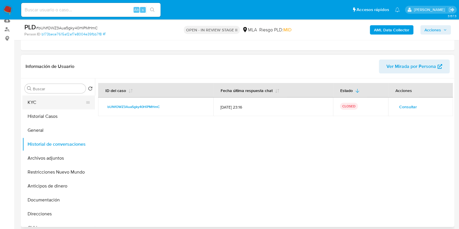
click at [43, 105] on button "KYC" at bounding box center [56, 102] width 68 height 14
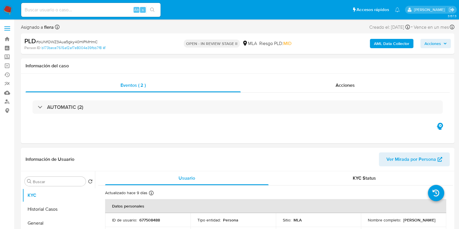
click at [430, 41] on span "Acciones" at bounding box center [432, 43] width 17 height 9
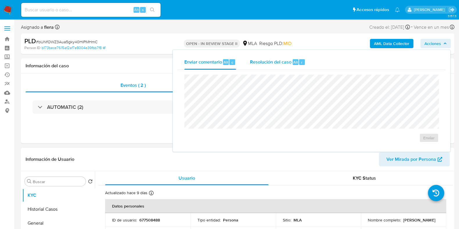
click at [274, 61] on span "Resolución del caso" at bounding box center [270, 62] width 41 height 7
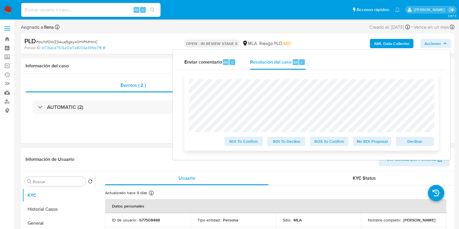
click at [365, 141] on span "No ROI Proposal" at bounding box center [372, 141] width 30 height 8
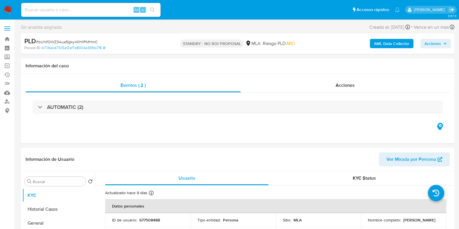
select select "10"
click at [103, 13] on input at bounding box center [90, 10] width 139 height 8
paste input "eYHtWrYdHFQ4a3Z2MSt3PgAs"
type input "eYHtWrYdHFQ4a3Z2MSt3PgAs"
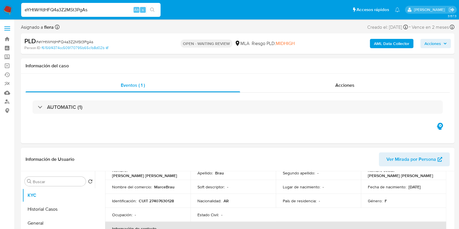
scroll to position [72, 0]
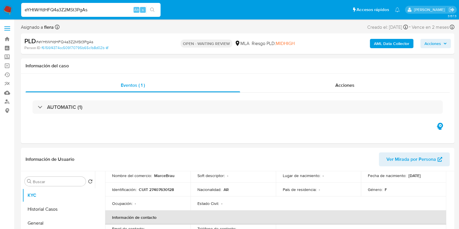
select select "10"
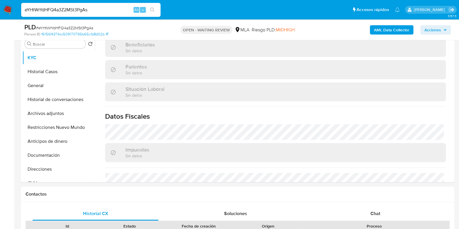
scroll to position [218, 0]
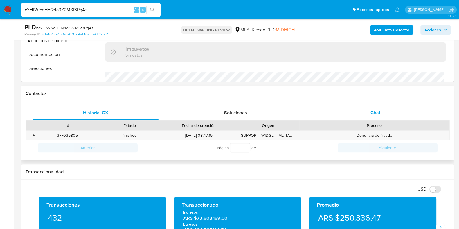
click at [369, 106] on div "Chat" at bounding box center [375, 113] width 126 height 14
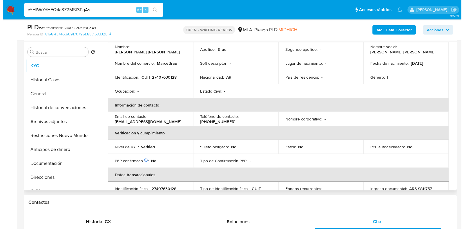
scroll to position [0, 0]
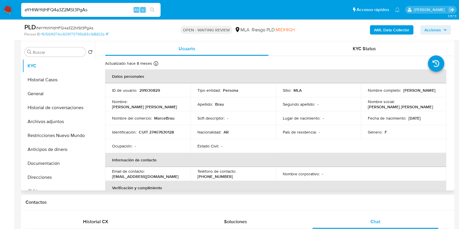
click at [154, 91] on p "291030829" at bounding box center [149, 90] width 21 height 5
copy p "291030829"
click at [427, 104] on p "[PERSON_NAME] [PERSON_NAME]" at bounding box center [399, 106] width 65 height 5
drag, startPoint x: 410, startPoint y: 95, endPoint x: 363, endPoint y: 94, distance: 47.9
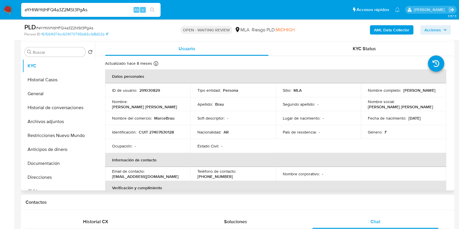
click at [363, 95] on td "Nombre completo : [PERSON_NAME]" at bounding box center [403, 90] width 85 height 14
copy p "[PERSON_NAME]"
click at [393, 27] on b "AML Data Collector" at bounding box center [391, 29] width 35 height 9
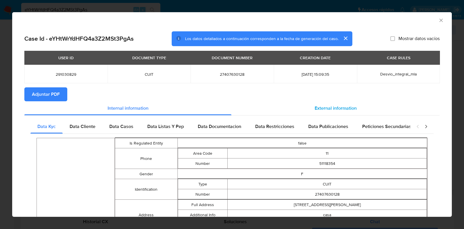
click at [335, 108] on span "External information" at bounding box center [336, 108] width 42 height 7
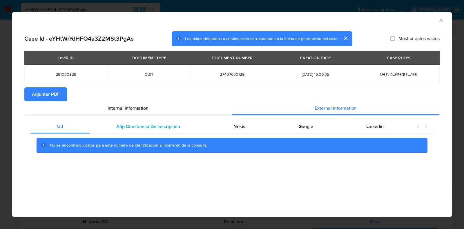
click at [151, 127] on span "Afip Constancia De Inscripción" at bounding box center [148, 126] width 64 height 7
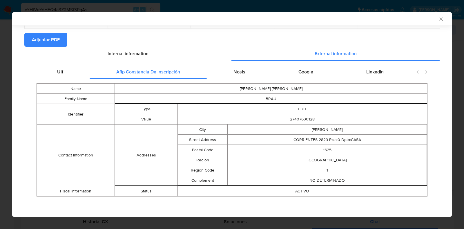
scroll to position [54, 0]
click at [236, 70] on span "Nosis" at bounding box center [239, 71] width 12 height 7
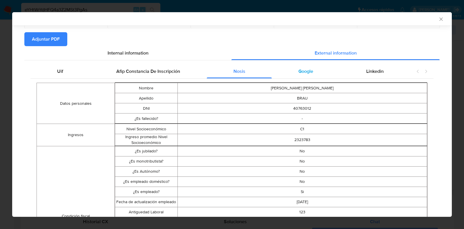
click at [326, 70] on div "Google" at bounding box center [306, 71] width 68 height 14
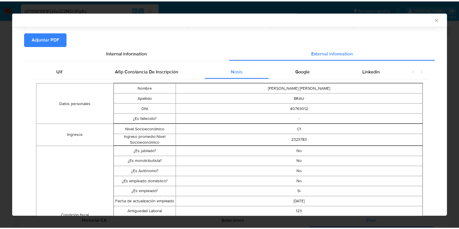
scroll to position [0, 0]
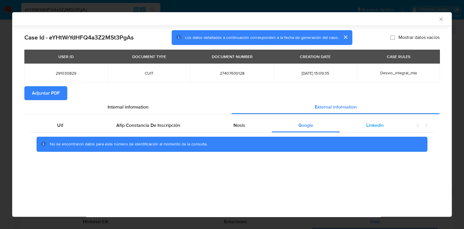
click at [379, 125] on span "Linkedin" at bounding box center [374, 125] width 17 height 7
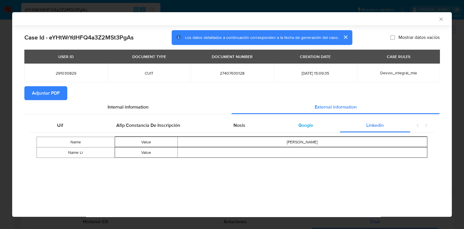
click at [305, 124] on span "Google" at bounding box center [305, 125] width 15 height 7
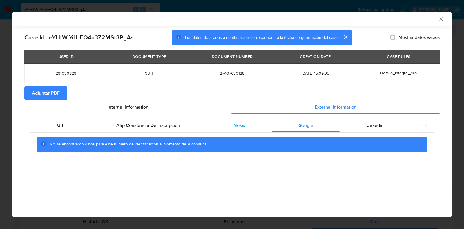
click at [230, 124] on div "Nosis" at bounding box center [239, 125] width 65 height 14
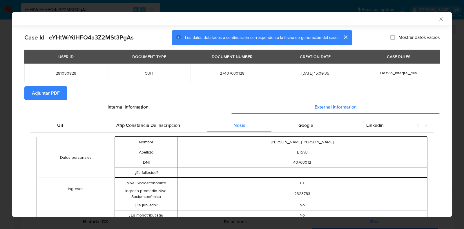
click at [47, 93] on span "Adjuntar PDF" at bounding box center [46, 93] width 28 height 13
click at [438, 18] on icon "Cerrar ventana" at bounding box center [441, 19] width 6 height 6
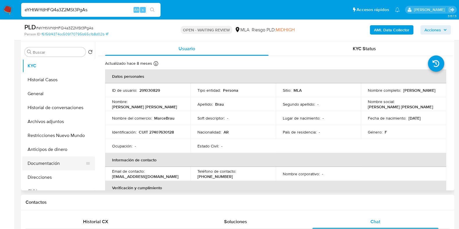
click at [56, 163] on button "Documentación" at bounding box center [56, 163] width 68 height 14
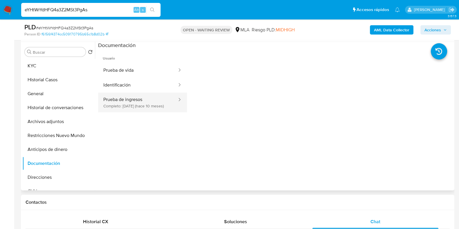
click at [151, 107] on button "Prueba de ingresos Completo: [DATE] (hace 10 meses)" at bounding box center [137, 103] width 79 height 20
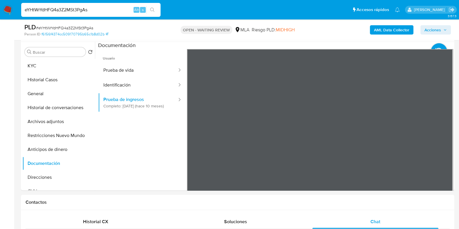
click at [50, 64] on button "KYC" at bounding box center [56, 66] width 68 height 14
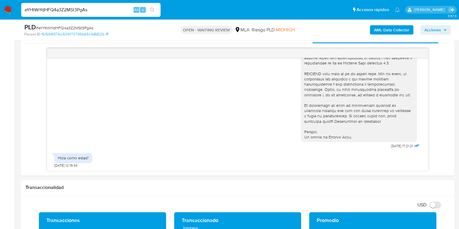
scroll to position [289, 0]
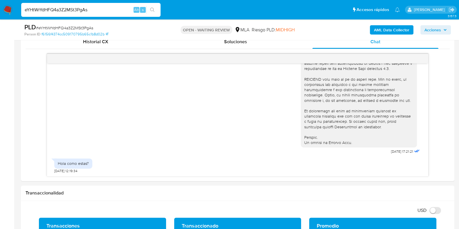
click at [71, 29] on span "# eYHtWrYdHFQ4a3Z2MSt3PgAs" at bounding box center [64, 28] width 57 height 6
copy span "eYHtWrYdHFQ4a3Z2MSt3PgAs"
